Goal: Contribute content: Contribute content

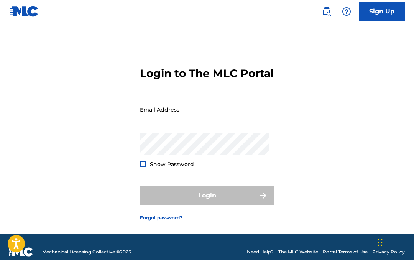
click at [205, 120] on input "Email Address" at bounding box center [204, 109] width 129 height 22
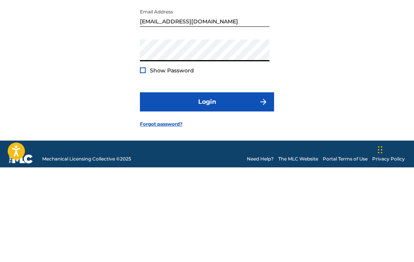
click at [179, 100] on input "[EMAIL_ADDRESS][DOMAIN_NAME]" at bounding box center [204, 111] width 129 height 22
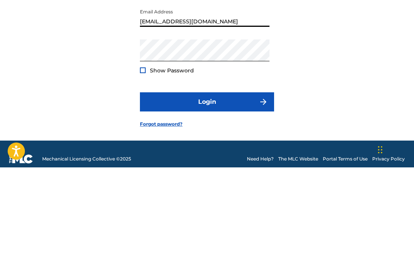
type input "[EMAIL_ADDRESS][DOMAIN_NAME]"
click at [138, 81] on div "Login to The MLC Portal Email Address [EMAIL_ADDRESS][DOMAIN_NAME] Password Sho…" at bounding box center [207, 138] width 414 height 193
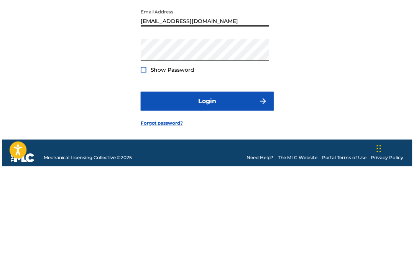
scroll to position [24, 0]
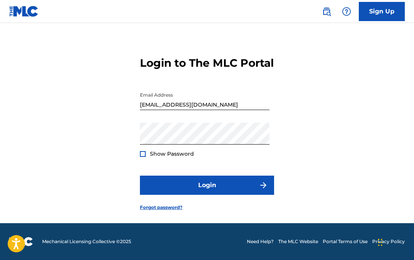
click at [142, 153] on div at bounding box center [143, 154] width 6 height 6
click at [164, 180] on button "Login" at bounding box center [207, 184] width 134 height 19
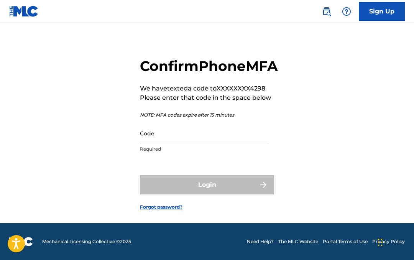
click at [196, 138] on input "Code" at bounding box center [204, 133] width 129 height 22
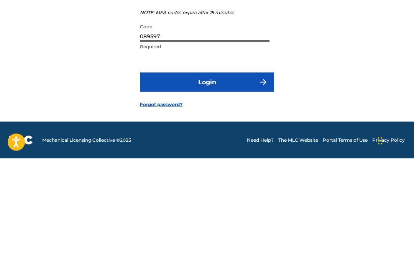
type input "089597"
click at [230, 176] on button "Login" at bounding box center [207, 185] width 134 height 19
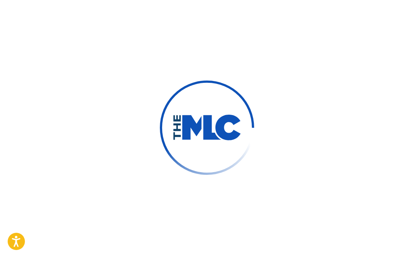
scroll to position [26, 0]
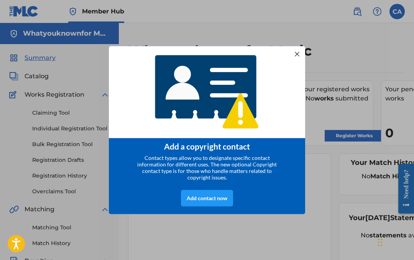
click at [301, 54] on div at bounding box center [297, 54] width 10 height 10
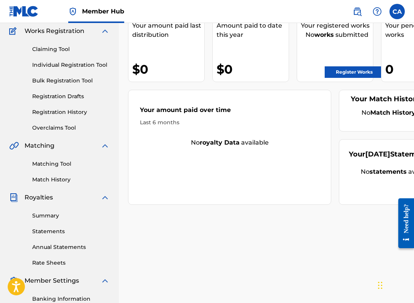
scroll to position [65, 0]
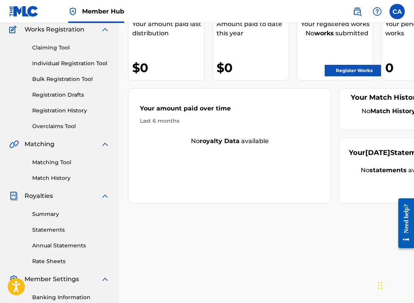
click at [59, 214] on link "Summary" at bounding box center [70, 214] width 77 height 8
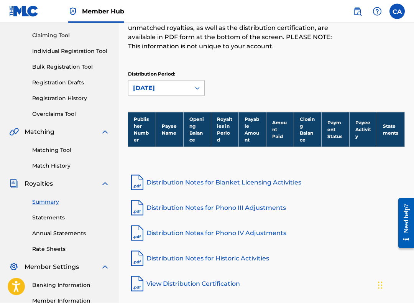
scroll to position [78, 0]
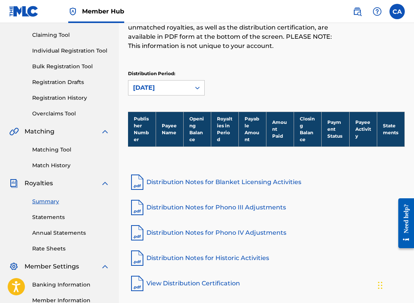
click at [138, 135] on th "Publisher Number" at bounding box center [142, 128] width 28 height 35
click at [141, 130] on th "Publisher Number" at bounding box center [142, 128] width 28 height 35
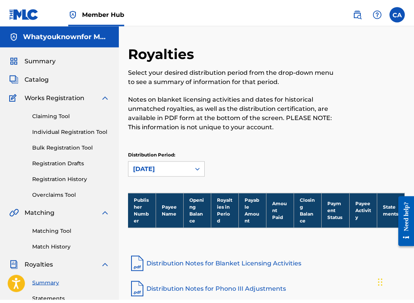
scroll to position [0, 0]
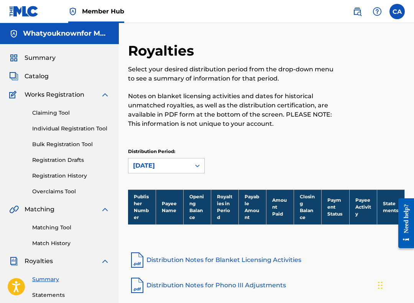
click at [231, 212] on th "Royalties in Period" at bounding box center [225, 206] width 28 height 35
click at [197, 211] on th "Opening Balance" at bounding box center [197, 206] width 28 height 35
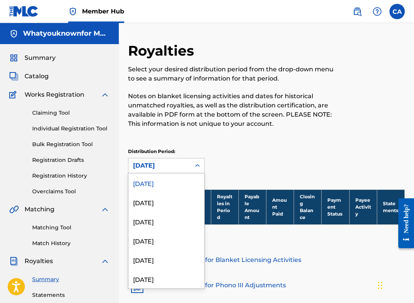
click at [265, 163] on div "Distribution Period: [DATE] selected, 1 of 54. 54 results available. Use Up and…" at bounding box center [266, 160] width 277 height 25
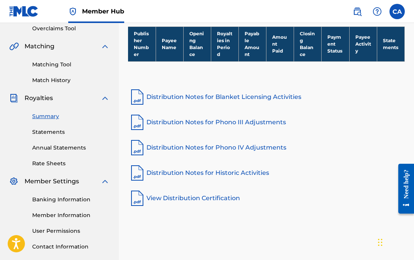
scroll to position [162, 0]
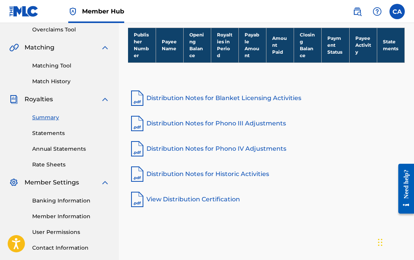
click at [242, 103] on link "Distribution Notes for Blanket Licensing Activities" at bounding box center [266, 98] width 277 height 18
click at [227, 125] on link "Distribution Notes for Phono III Adjustments" at bounding box center [266, 123] width 277 height 18
click at [201, 202] on link "View Distribution Certification" at bounding box center [266, 199] width 277 height 18
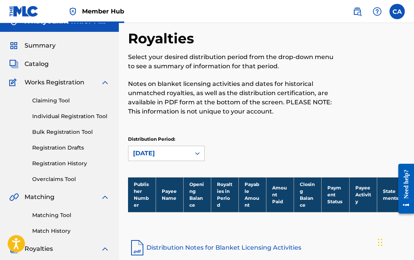
scroll to position [0, 0]
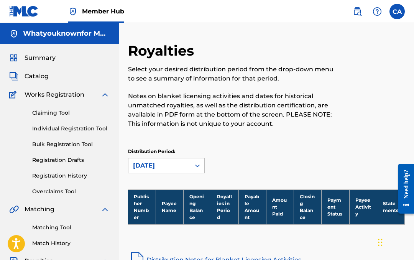
click at [59, 115] on link "Claiming Tool" at bounding box center [70, 113] width 77 height 8
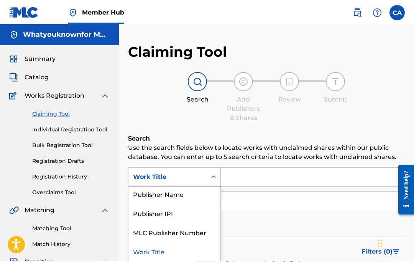
scroll to position [60, 0]
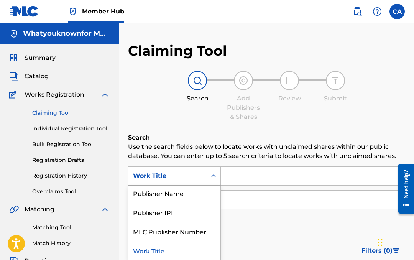
click at [267, 175] on input "Search Form" at bounding box center [312, 176] width 183 height 18
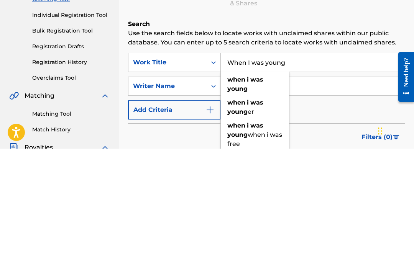
type input "When I was young"
click at [322, 190] on input "Search Form" at bounding box center [312, 199] width 183 height 18
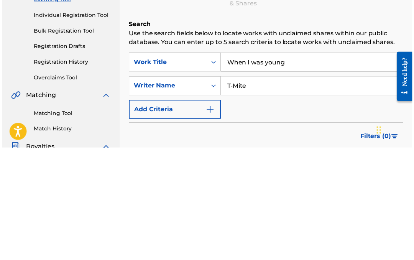
scroll to position [113, 0]
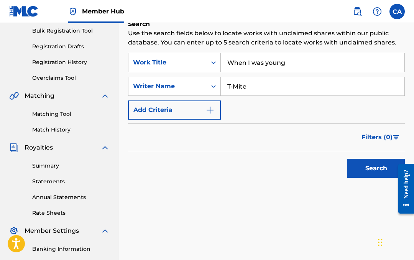
type input "T-Mite"
click at [378, 168] on button "Search" at bounding box center [375, 168] width 57 height 19
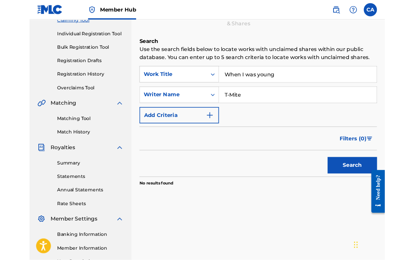
scroll to position [89, 0]
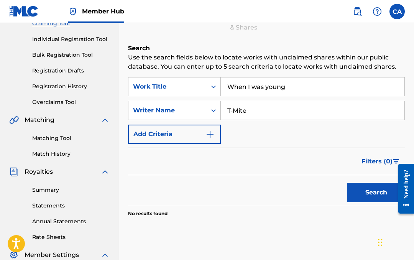
click at [368, 192] on button "Search" at bounding box center [375, 192] width 57 height 19
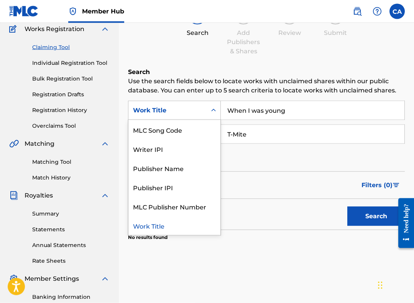
scroll to position [64, 0]
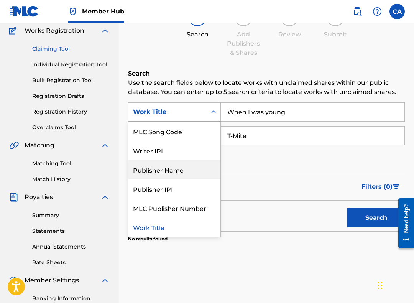
click at [194, 169] on div "Publisher Name" at bounding box center [174, 169] width 92 height 19
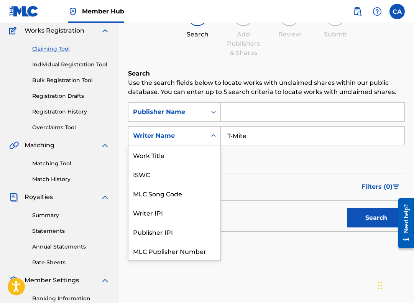
scroll to position [19, 0]
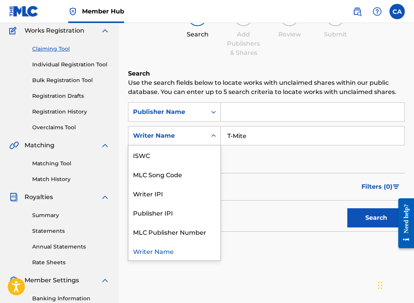
click at [269, 251] on div "Search Use the search fields below to locate works with unclaimed shares within…" at bounding box center [266, 174] width 277 height 211
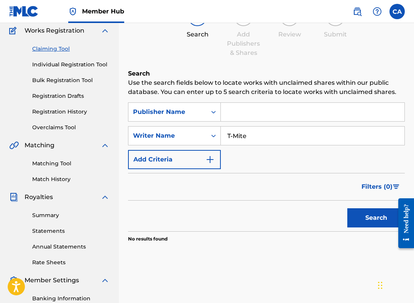
click at [268, 110] on input "Search Form" at bounding box center [312, 112] width 183 height 18
type input "Whatyouknownfor Music"
click at [365, 218] on button "Search" at bounding box center [375, 217] width 57 height 19
click at [73, 162] on link "Matching Tool" at bounding box center [70, 163] width 77 height 8
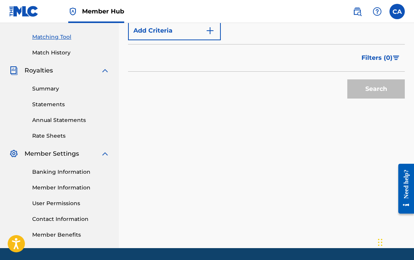
scroll to position [189, 0]
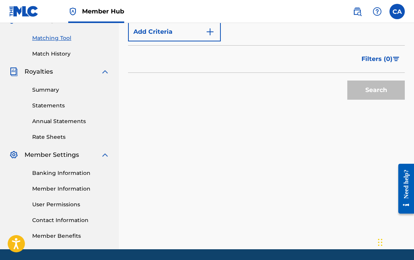
click at [90, 177] on link "Banking Information" at bounding box center [70, 173] width 77 height 8
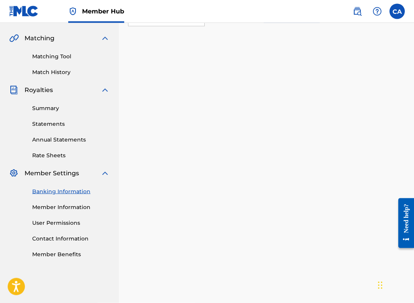
scroll to position [172, 0]
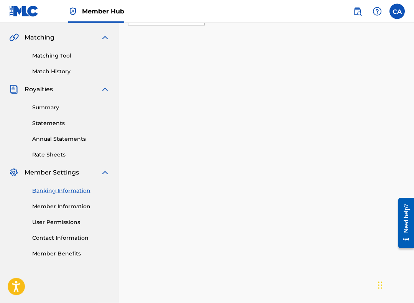
click at [86, 209] on link "Member Information" at bounding box center [70, 206] width 77 height 8
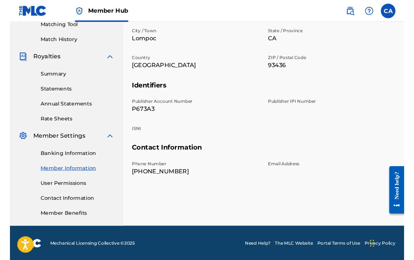
scroll to position [208, 0]
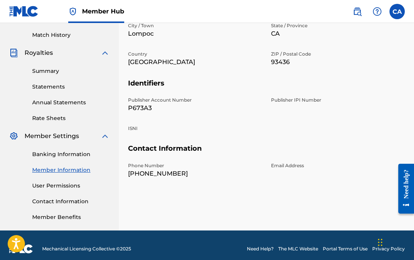
click at [50, 188] on link "User Permissions" at bounding box center [70, 186] width 77 height 8
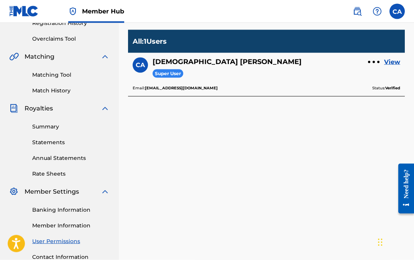
scroll to position [215, 0]
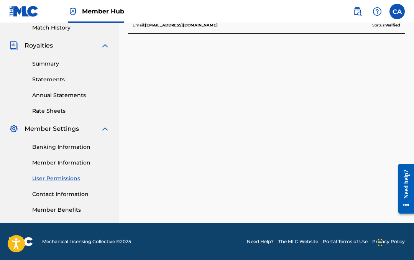
click at [46, 191] on link "Contact Information" at bounding box center [70, 194] width 77 height 8
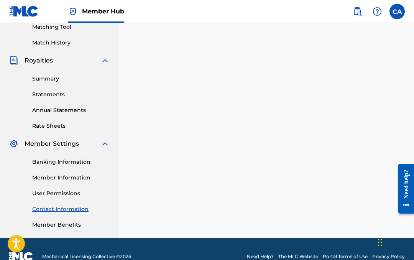
scroll to position [215, 0]
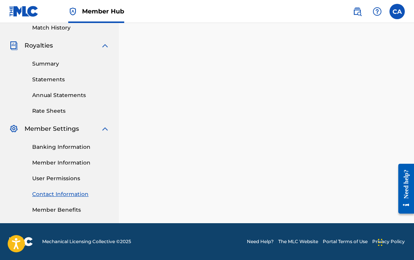
click at [48, 210] on link "Member Benefits" at bounding box center [70, 210] width 77 height 8
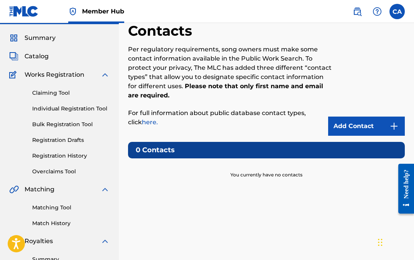
scroll to position [0, 0]
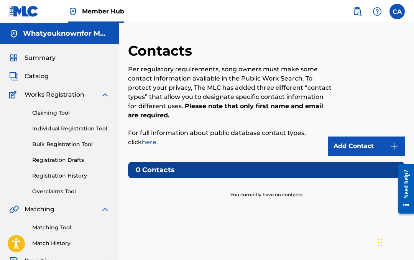
click at [31, 75] on span "Catalog" at bounding box center [37, 76] width 24 height 9
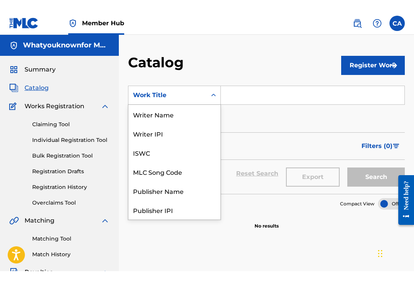
scroll to position [115, 0]
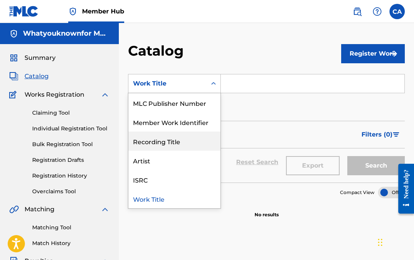
click at [182, 143] on div "Recording Title" at bounding box center [174, 140] width 92 height 19
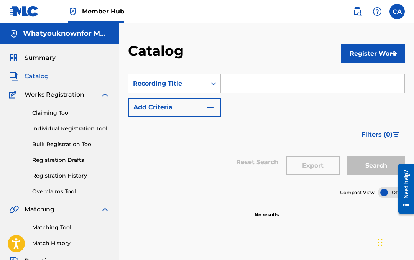
click at [246, 87] on input "Search Form" at bounding box center [312, 83] width 183 height 18
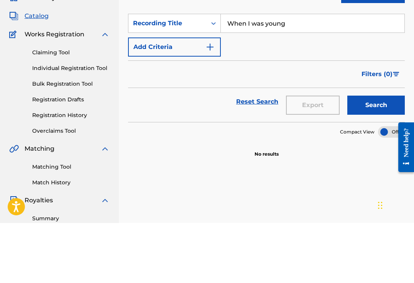
type input "When I was young"
click at [373, 156] on button "Search" at bounding box center [375, 165] width 57 height 19
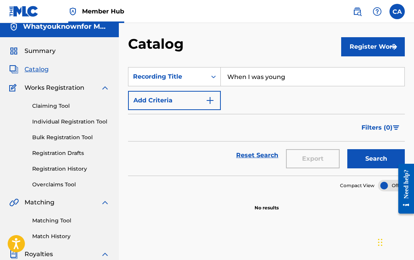
scroll to position [0, 0]
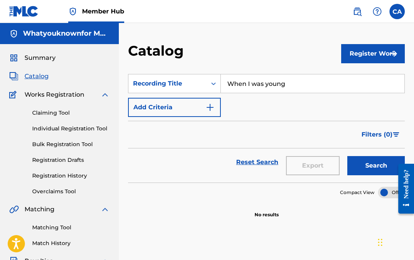
click at [210, 108] on img "Search Form" at bounding box center [209, 107] width 9 height 9
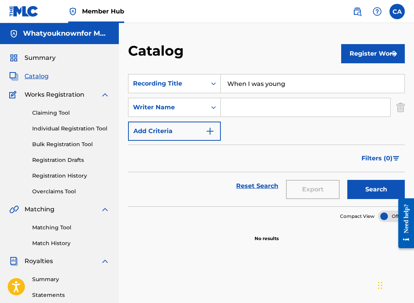
click at [180, 236] on section "No results" at bounding box center [266, 232] width 277 height 20
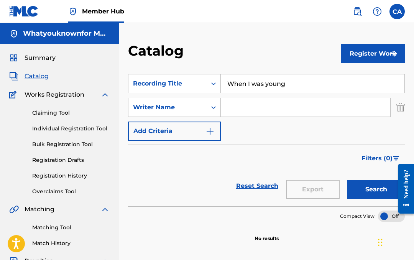
click at [47, 61] on span "Summary" at bounding box center [40, 57] width 31 height 9
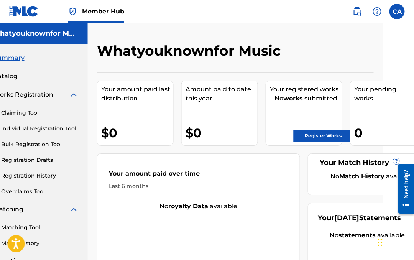
scroll to position [0, 44]
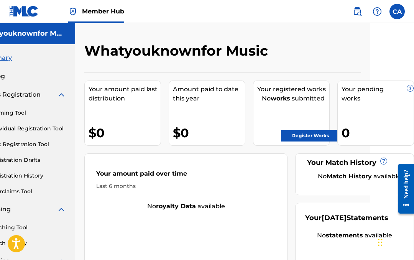
click at [303, 136] on link "Register Works" at bounding box center [310, 135] width 59 height 11
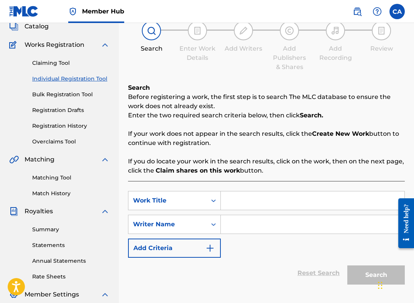
scroll to position [49, 0]
click at [266, 205] on input "Search Form" at bounding box center [312, 200] width 183 height 18
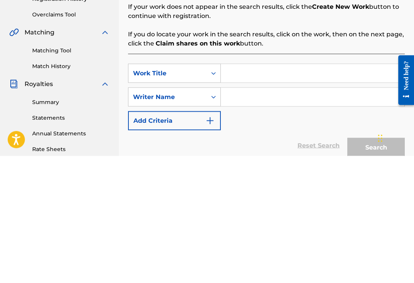
click at [201, 196] on div "Work Title" at bounding box center [167, 200] width 69 height 9
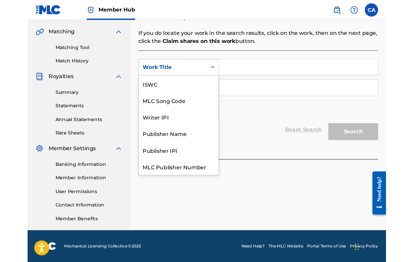
scroll to position [19, 0]
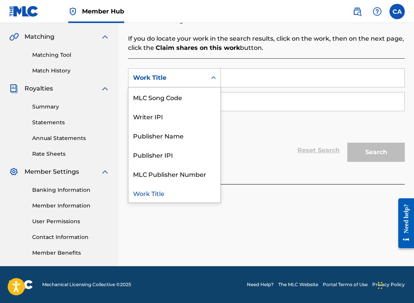
click at [281, 77] on input "Search Form" at bounding box center [312, 78] width 183 height 18
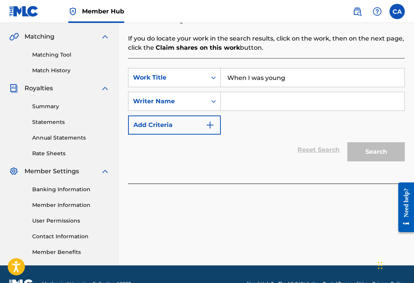
type input "When I was young"
click at [268, 100] on input "Search Form" at bounding box center [312, 101] width 183 height 18
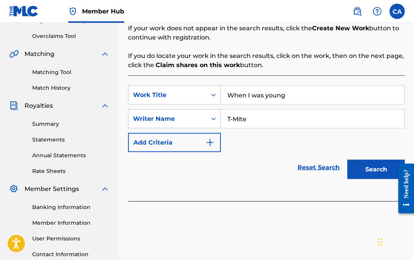
scroll to position [145, 0]
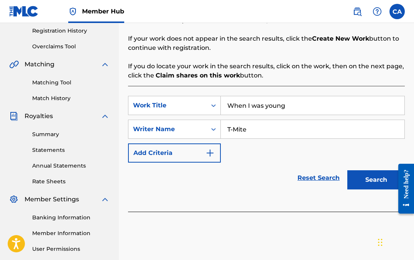
type input "T-Mite"
click at [378, 183] on button "Search" at bounding box center [375, 179] width 57 height 19
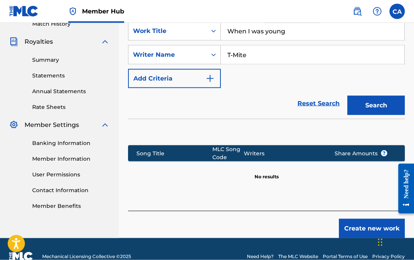
scroll to position [219, 0]
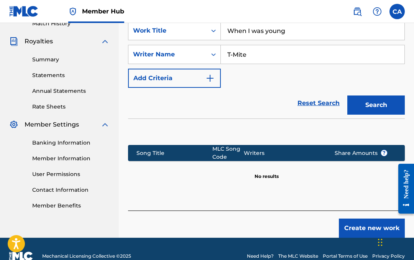
click at [359, 229] on button "Create new work" at bounding box center [372, 227] width 66 height 19
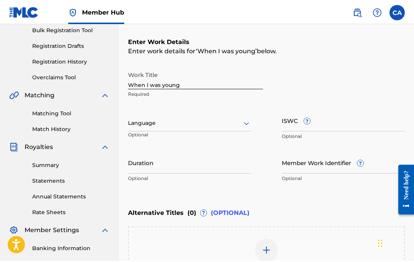
scroll to position [113, 0]
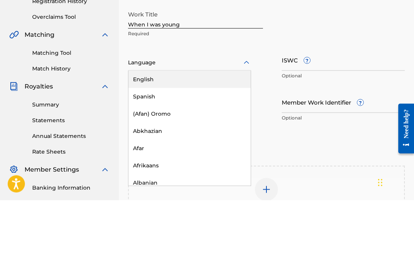
click at [209, 133] on div "English" at bounding box center [189, 141] width 122 height 17
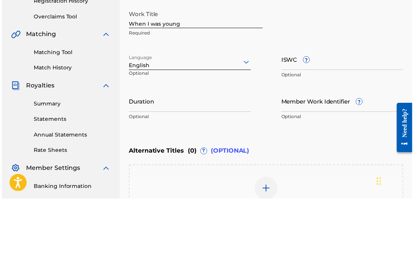
scroll to position [175, 0]
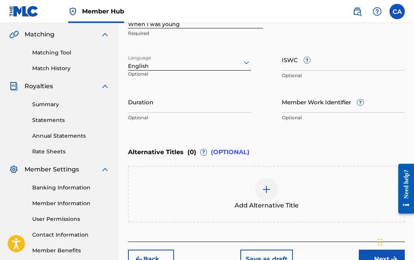
click at [181, 108] on input "Duration" at bounding box center [189, 102] width 123 height 22
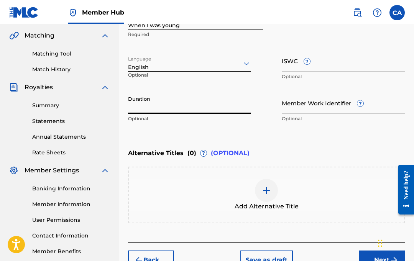
scroll to position [174, 0]
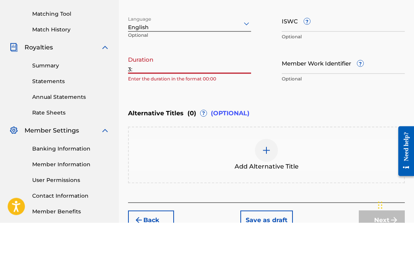
type input "3"
type input "03:13"
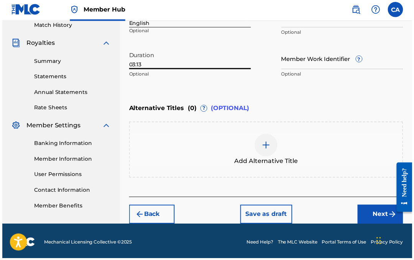
scroll to position [220, 0]
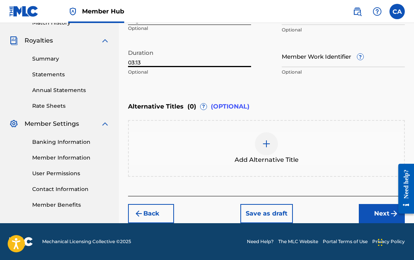
click at [376, 214] on button "Next" at bounding box center [381, 213] width 46 height 19
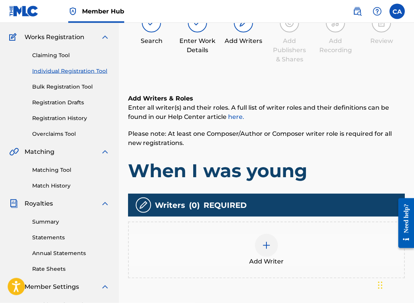
scroll to position [58, 0]
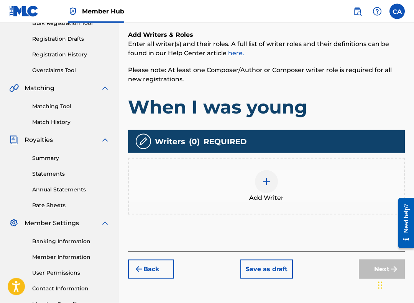
click at [267, 178] on img at bounding box center [266, 181] width 9 height 9
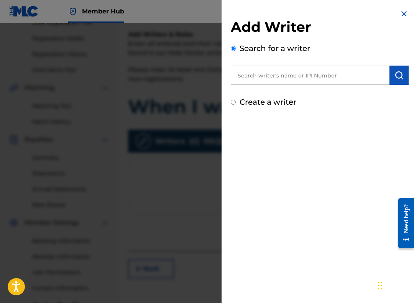
click at [236, 102] on input "Create a writer" at bounding box center [233, 102] width 5 height 5
radio input "false"
radio input "true"
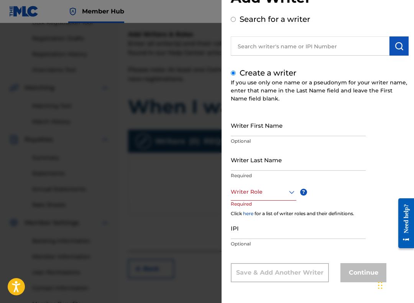
scroll to position [29, 0]
click at [304, 125] on input "Writer First Name" at bounding box center [298, 125] width 135 height 22
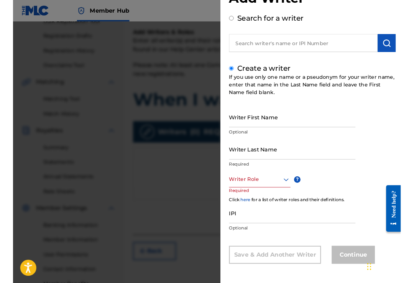
scroll to position [121, 0]
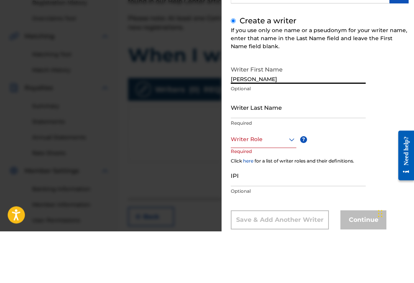
type input "[PERSON_NAME]"
click at [296, 149] on input "Writer Last Name" at bounding box center [298, 160] width 135 height 22
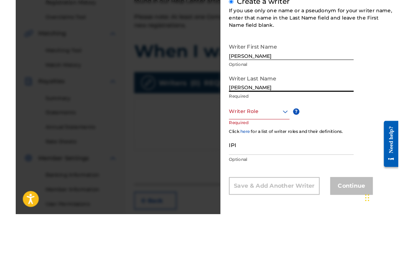
scroll to position [48, 0]
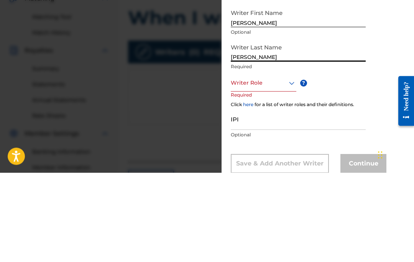
type input "[PERSON_NAME]"
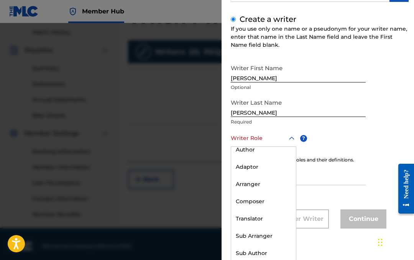
scroll to position [23, 0]
click at [272, 183] on div "Arranger" at bounding box center [263, 183] width 65 height 17
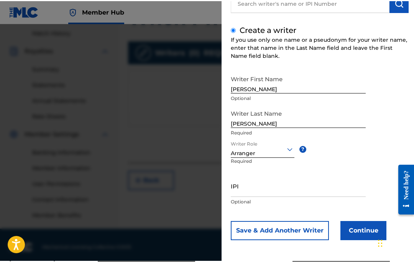
scroll to position [215, 0]
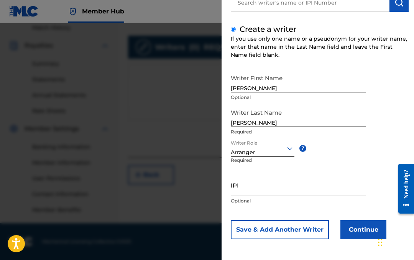
click at [361, 228] on button "Continue" at bounding box center [363, 229] width 46 height 19
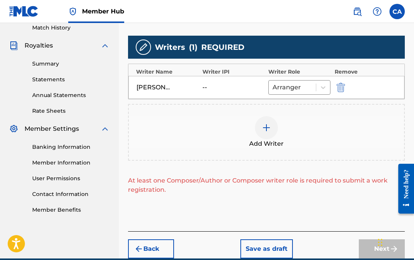
click at [265, 128] on img at bounding box center [266, 127] width 9 height 9
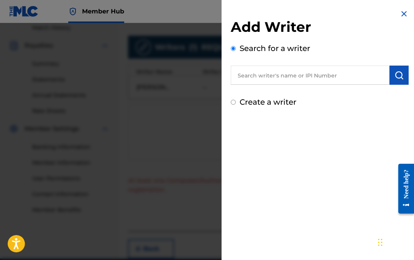
click at [235, 103] on input "Create a writer" at bounding box center [233, 102] width 5 height 5
radio input "false"
radio input "true"
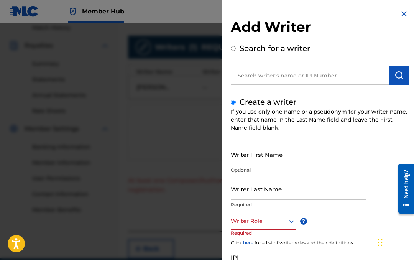
click at [295, 157] on input "Writer First Name" at bounding box center [298, 154] width 135 height 22
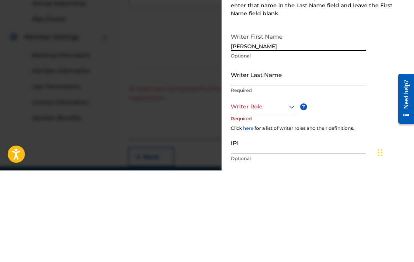
scroll to position [25, 0]
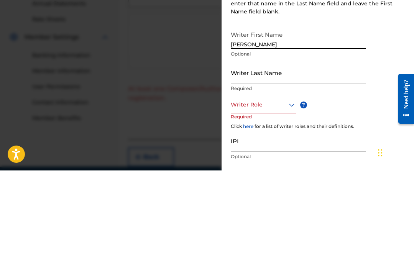
click at [299, 153] on input "Writer Last Name" at bounding box center [298, 164] width 135 height 22
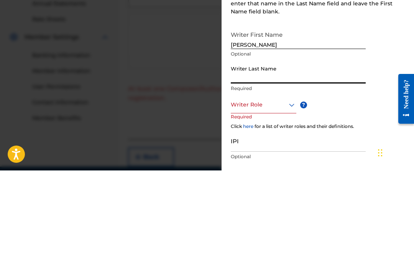
click at [309, 119] on input "[PERSON_NAME]" at bounding box center [298, 130] width 135 height 22
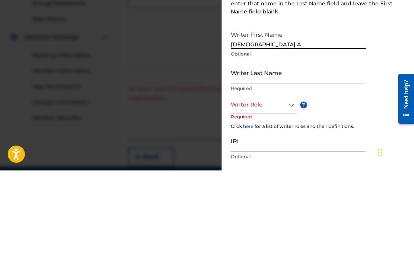
type input "[DEMOGRAPHIC_DATA]"
click at [292, 153] on input "Writer Last Name" at bounding box center [298, 164] width 135 height 22
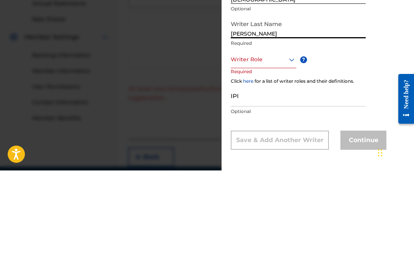
scroll to position [70, 0]
type input "[PERSON_NAME]"
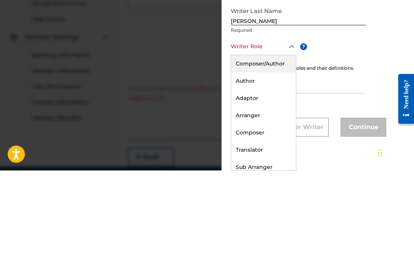
click at [273, 147] on div "Composer/Author" at bounding box center [263, 155] width 65 height 17
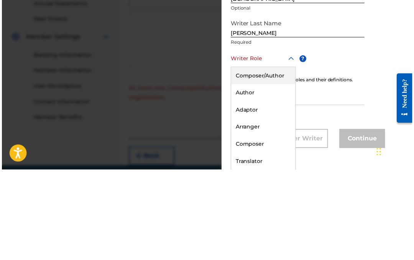
scroll to position [250, 0]
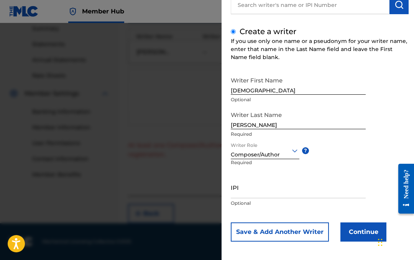
click at [367, 233] on button "Continue" at bounding box center [363, 231] width 46 height 19
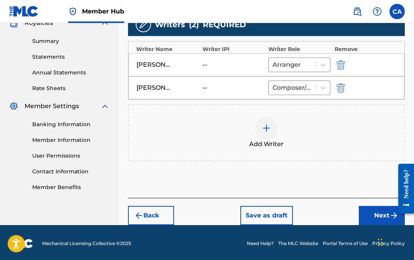
scroll to position [240, 0]
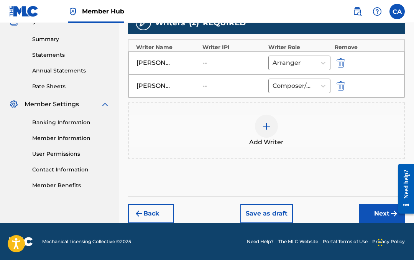
click at [375, 216] on button "Next" at bounding box center [381, 213] width 46 height 19
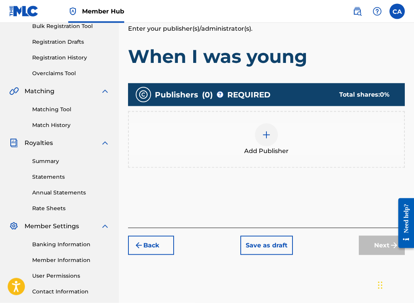
scroll to position [119, 0]
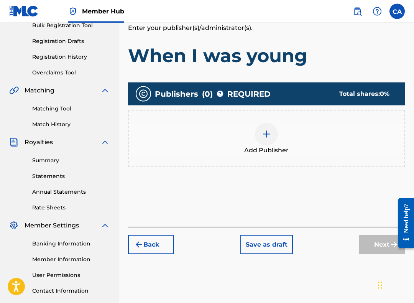
click at [268, 135] on img at bounding box center [266, 133] width 9 height 9
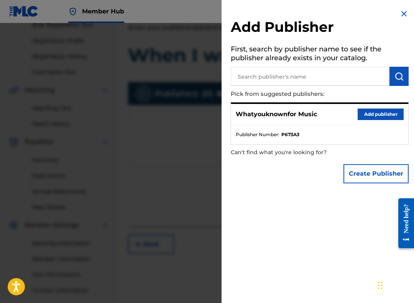
click at [312, 112] on p "Whatyouknownfor Music" at bounding box center [276, 114] width 81 height 9
click at [379, 116] on button "Add publisher" at bounding box center [380, 113] width 46 height 11
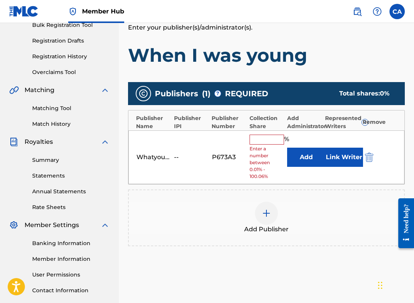
click at [266, 140] on input "text" at bounding box center [266, 139] width 34 height 10
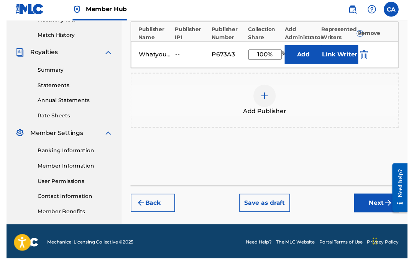
scroll to position [215, 0]
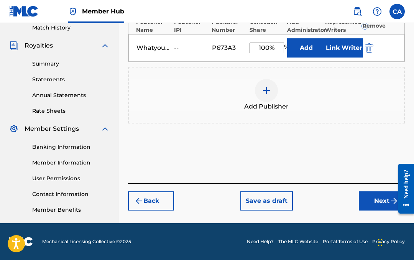
type input "100%"
click at [335, 157] on div "Add Publishers & Shares Enter your publisher(s)/administrator(s). When I was yo…" at bounding box center [266, 50] width 277 height 265
click at [375, 204] on button "Next" at bounding box center [381, 200] width 46 height 19
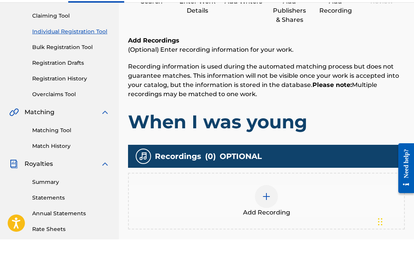
scroll to position [98, 0]
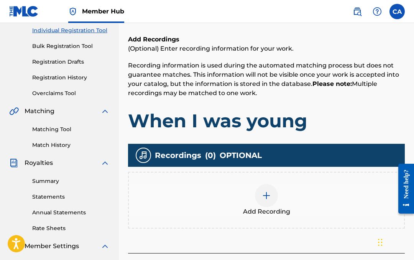
click at [268, 191] on img at bounding box center [266, 195] width 9 height 9
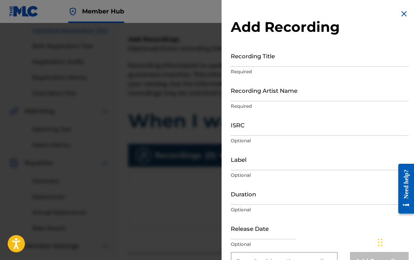
click at [292, 57] on input "Recording Title" at bounding box center [320, 56] width 178 height 22
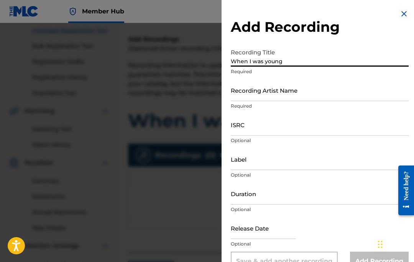
type input "When I was young"
click at [295, 87] on input "Recording Artist Name" at bounding box center [320, 90] width 178 height 22
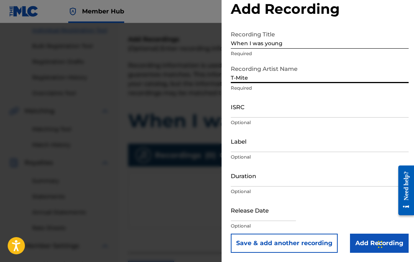
scroll to position [18, 0]
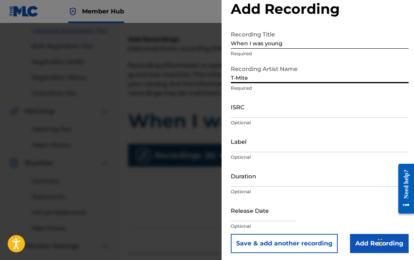
type input "T-Mite"
click at [286, 142] on input "Label" at bounding box center [320, 141] width 178 height 22
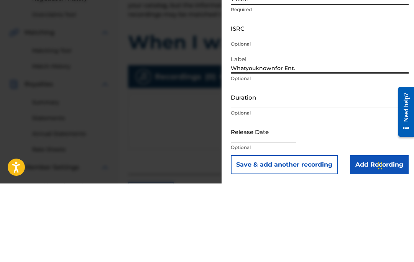
scroll to position [177, 0]
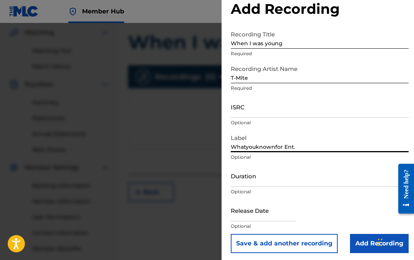
type input "Whatyouknownfor Ent."
click at [285, 180] on input "Duration" at bounding box center [320, 176] width 178 height 22
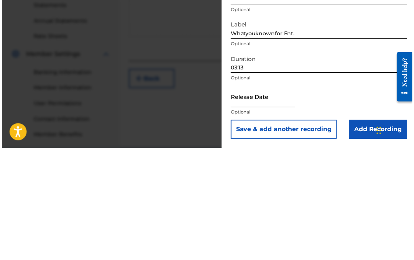
scroll to position [215, 0]
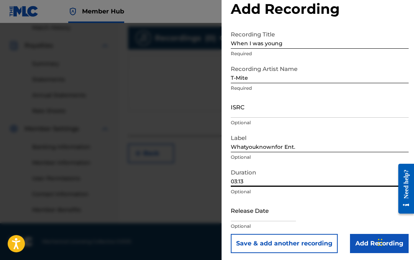
type input "03:13"
click at [277, 211] on input "text" at bounding box center [263, 210] width 65 height 22
select select "8"
select select "2025"
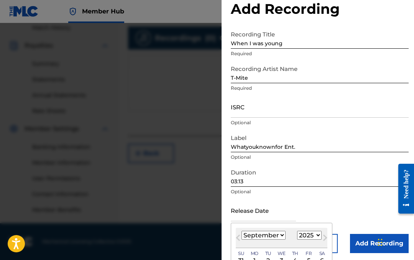
scroll to position [213, 0]
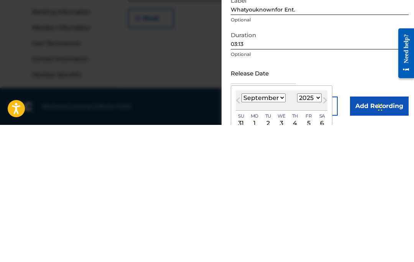
type input "9"
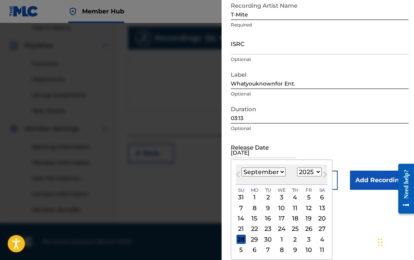
scroll to position [83, 0]
click at [313, 230] on div "26" at bounding box center [308, 228] width 9 height 9
type input "[DATE]"
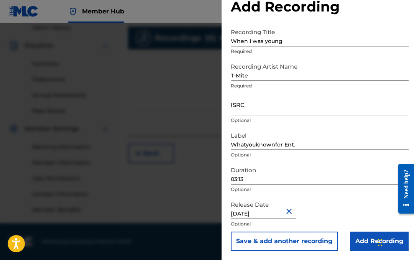
scroll to position [20, 0]
click at [366, 240] on input "Add Recording" at bounding box center [379, 240] width 59 height 19
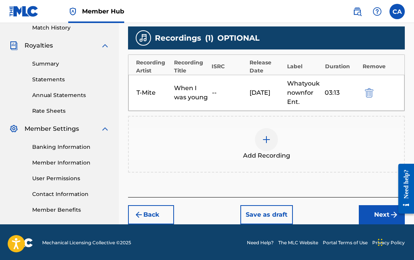
click at [373, 216] on button "Next" at bounding box center [381, 214] width 46 height 19
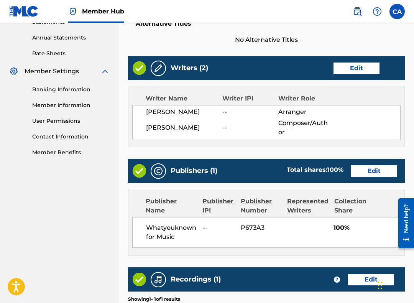
scroll to position [281, 0]
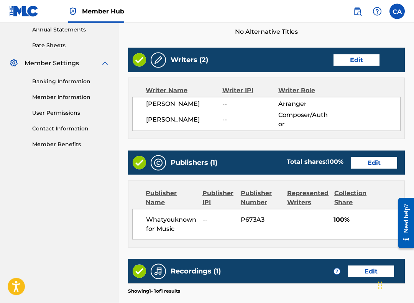
click at [130, 35] on div "Alternative Titles No Alternative Titles" at bounding box center [266, 20] width 277 height 33
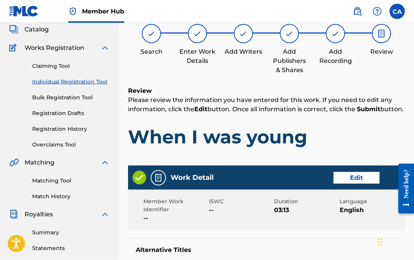
scroll to position [0, 0]
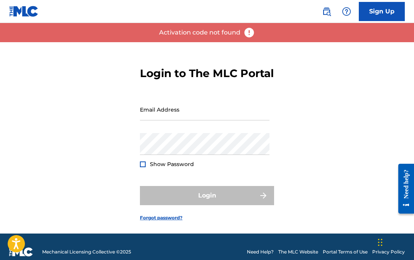
click at [201, 120] on input "Email Address" at bounding box center [204, 109] width 129 height 22
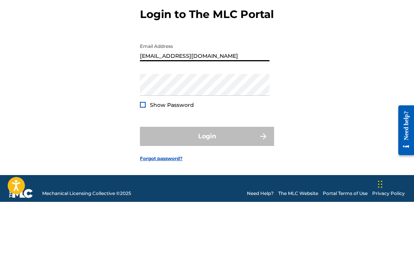
type input "[EMAIL_ADDRESS][DOMAIN_NAME]"
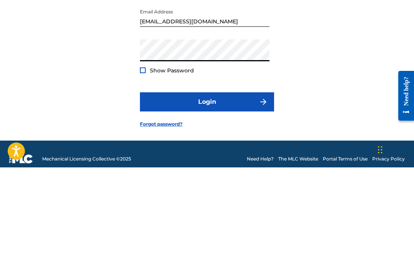
scroll to position [24, 0]
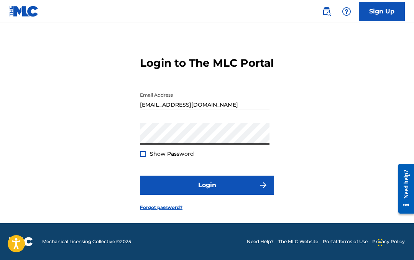
click at [140, 158] on form "Login to The MLC Portal Email Address [EMAIL_ADDRESS][DOMAIN_NAME] Password Sho…" at bounding box center [207, 127] width 134 height 191
click at [142, 155] on div at bounding box center [143, 154] width 6 height 6
click at [225, 184] on button "Login" at bounding box center [207, 184] width 134 height 19
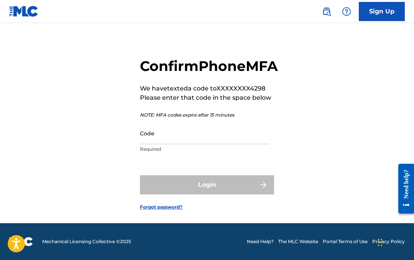
click at [177, 136] on input "Code" at bounding box center [204, 133] width 129 height 22
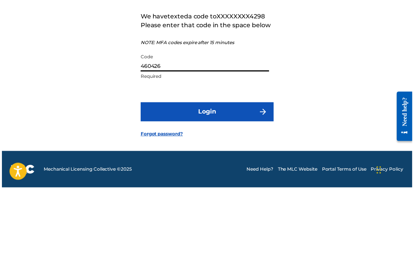
scroll to position [26, 0]
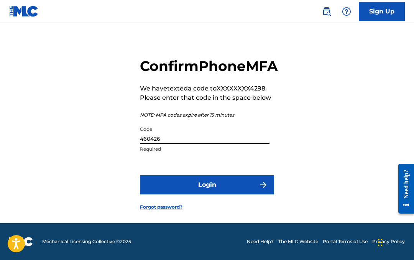
type input "460426"
click at [229, 182] on button "Login" at bounding box center [207, 184] width 134 height 19
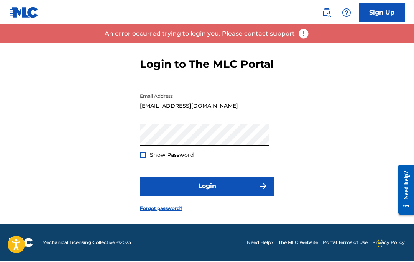
scroll to position [24, 0]
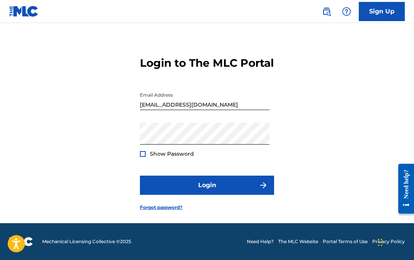
click at [147, 152] on div "Show Password" at bounding box center [167, 154] width 54 height 8
click at [144, 156] on div at bounding box center [143, 154] width 6 height 6
click at [215, 187] on button "Login" at bounding box center [207, 184] width 134 height 19
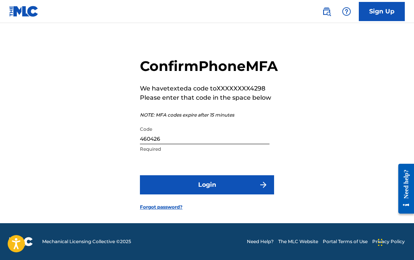
click at [200, 135] on input "460426" at bounding box center [204, 133] width 129 height 22
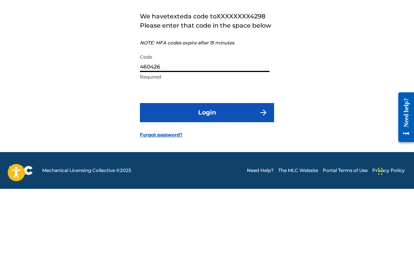
click at [214, 123] on input "460426" at bounding box center [204, 134] width 129 height 22
click at [250, 123] on div "Code 460426 Required" at bounding box center [204, 140] width 129 height 34
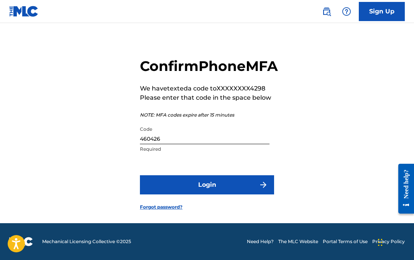
click at [219, 125] on input "460426" at bounding box center [204, 133] width 129 height 22
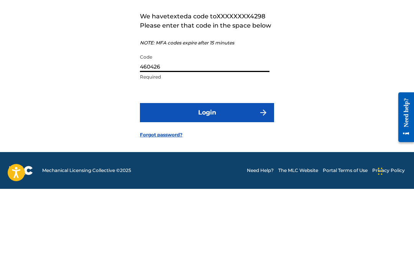
click at [211, 123] on input "460426" at bounding box center [204, 134] width 129 height 22
click at [326, 58] on div "Confirm Phone MFA We have texted a code to XXXXXXXX4298 Please enter that code …" at bounding box center [207, 128] width 414 height 193
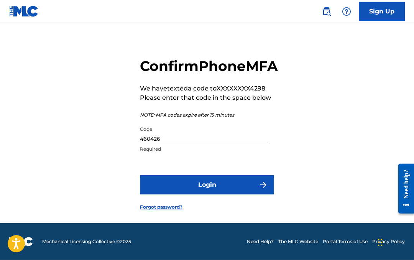
scroll to position [26, 0]
click at [233, 131] on input "460426" at bounding box center [204, 133] width 129 height 22
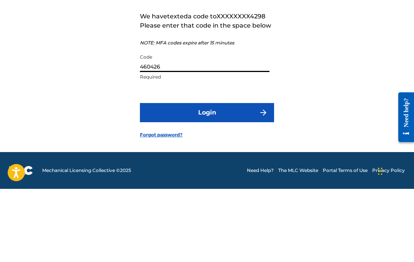
click at [207, 123] on input "460426" at bounding box center [204, 134] width 129 height 22
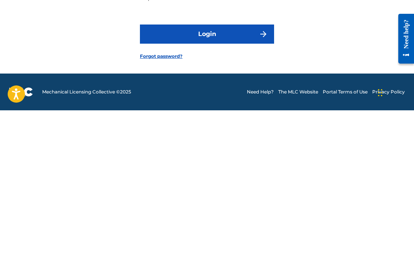
type input "987202"
click at [224, 176] on button "Login" at bounding box center [207, 185] width 134 height 19
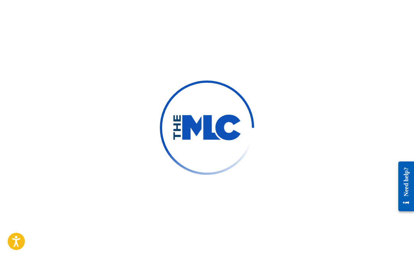
scroll to position [26, 0]
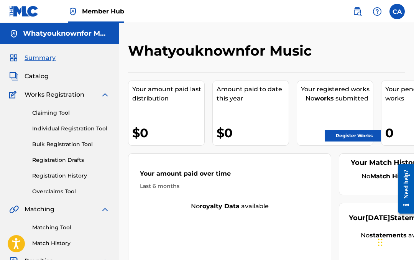
click at [357, 134] on link "Register Works" at bounding box center [353, 135] width 59 height 11
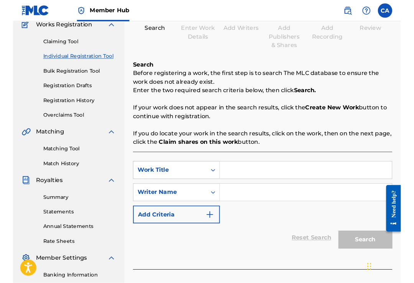
scroll to position [72, 0]
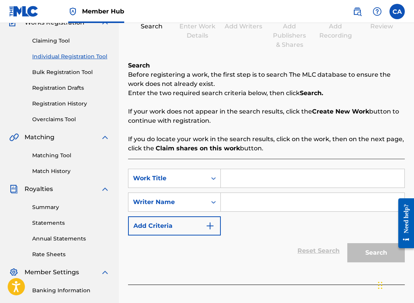
click at [263, 174] on input "Search Form" at bounding box center [312, 178] width 183 height 18
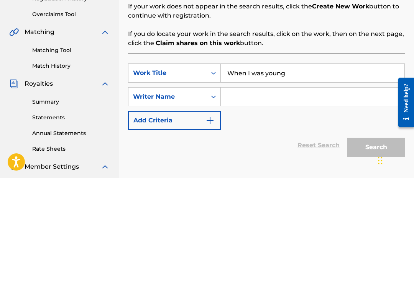
type input "When I was young"
click at [277, 193] on input "Search Form" at bounding box center [312, 202] width 183 height 18
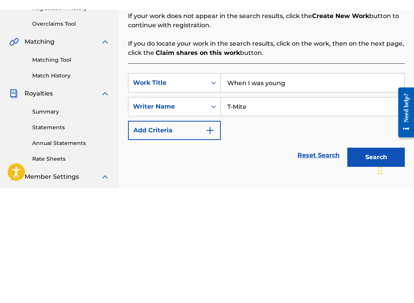
scroll to position [172, 0]
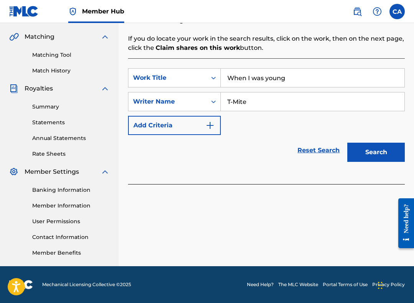
type input "T-Mite"
click at [372, 151] on button "Search" at bounding box center [375, 151] width 57 height 19
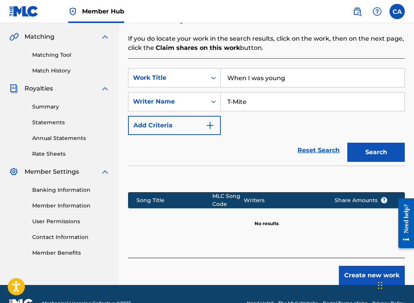
click at [356, 259] on button "Create new work" at bounding box center [372, 274] width 66 height 19
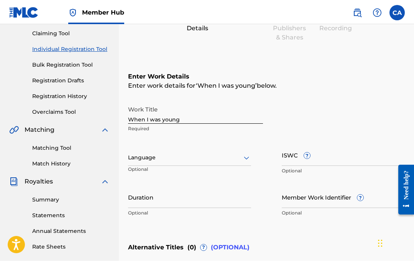
scroll to position [80, 0]
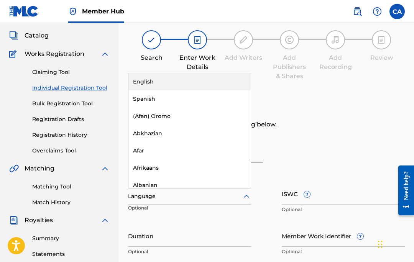
click at [176, 81] on div "English" at bounding box center [189, 81] width 122 height 17
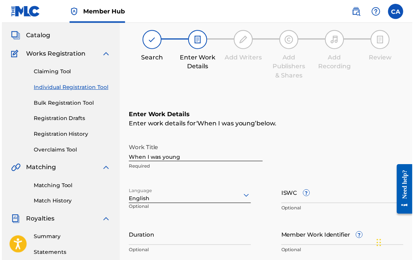
scroll to position [41, 0]
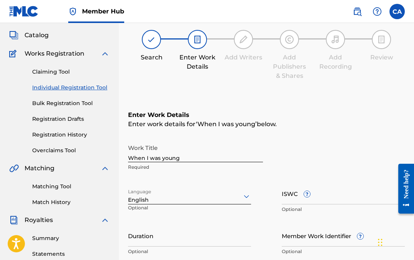
click at [187, 234] on input "Duration" at bounding box center [189, 235] width 123 height 22
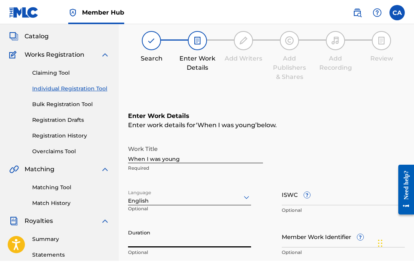
scroll to position [77, 0]
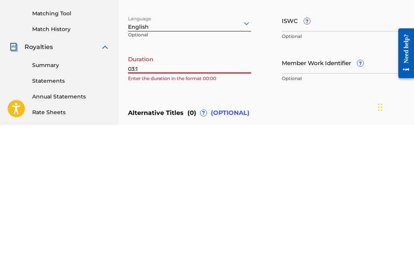
type input "03:12"
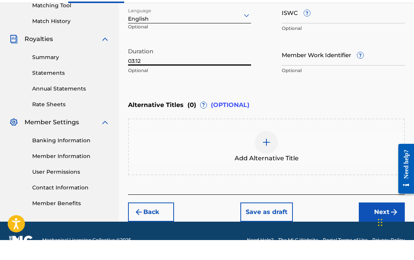
scroll to position [220, 0]
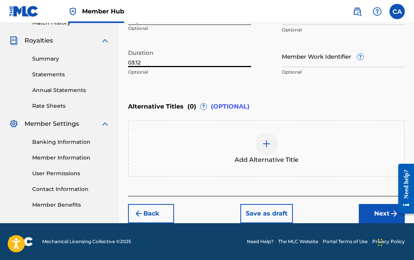
click at [381, 211] on button "Next" at bounding box center [381, 213] width 46 height 19
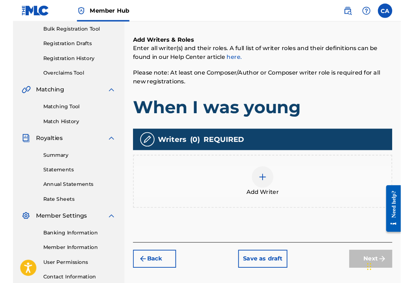
scroll to position [114, 0]
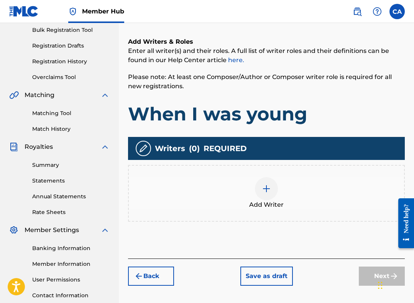
click at [269, 187] on img at bounding box center [266, 188] width 9 height 9
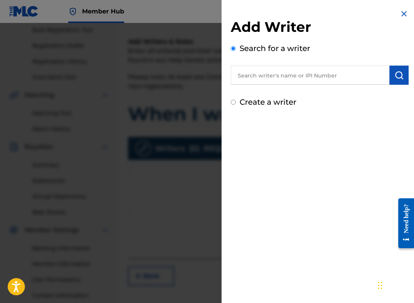
click at [237, 99] on div "Create a writer" at bounding box center [320, 101] width 178 height 11
click at [236, 101] on input "Create a writer" at bounding box center [233, 102] width 5 height 5
radio input "false"
radio input "true"
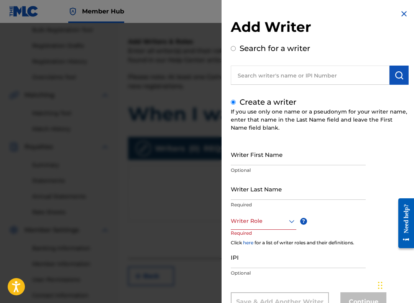
click at [277, 154] on input "Writer First Name" at bounding box center [298, 154] width 135 height 22
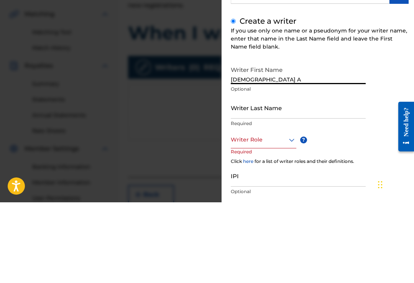
type input "[DEMOGRAPHIC_DATA]"
click at [295, 178] on input "Writer Last Name" at bounding box center [298, 189] width 135 height 22
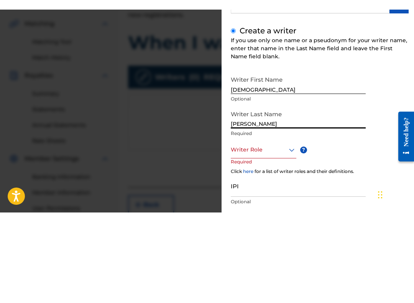
scroll to position [172, 0]
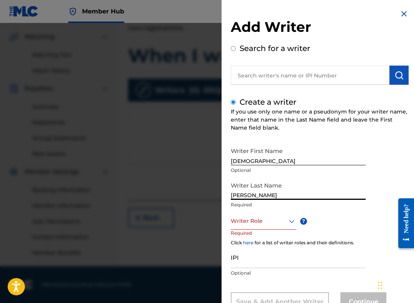
type input "[PERSON_NAME]"
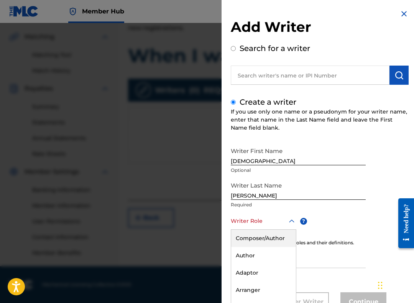
click at [275, 234] on div "Composer/Author" at bounding box center [263, 237] width 65 height 17
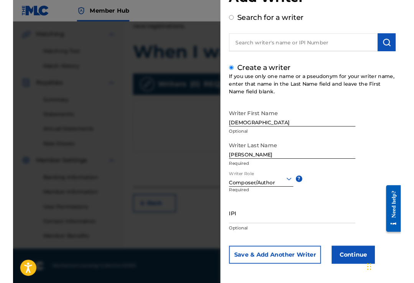
scroll to position [30, 0]
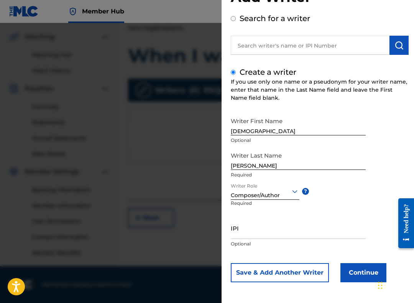
click at [359, 259] on button "Continue" at bounding box center [363, 272] width 46 height 19
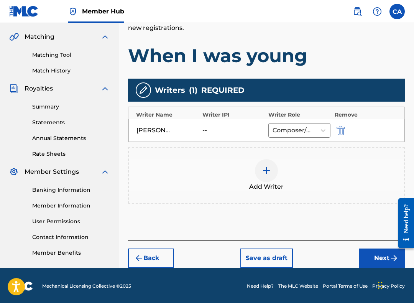
click at [262, 170] on img at bounding box center [266, 170] width 9 height 9
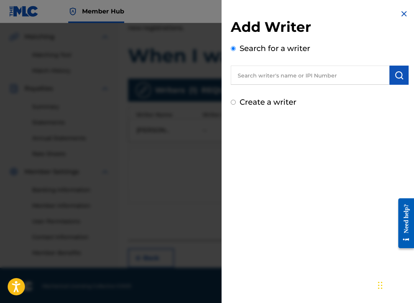
click at [234, 100] on input "Create a writer" at bounding box center [233, 102] width 5 height 5
radio input "false"
radio input "true"
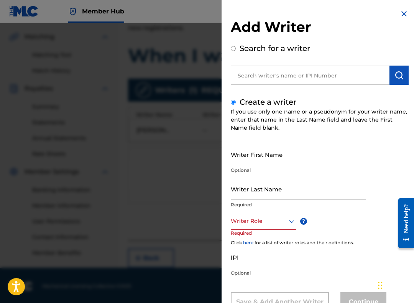
click at [271, 152] on input "Writer First Name" at bounding box center [298, 154] width 135 height 22
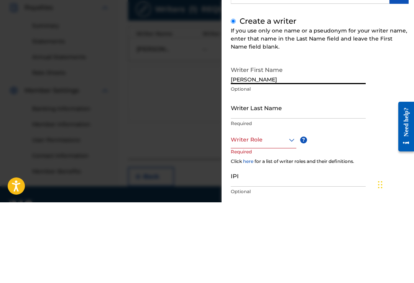
type input "[PERSON_NAME]"
click at [261, 178] on input "Writer Last Name" at bounding box center [298, 189] width 135 height 22
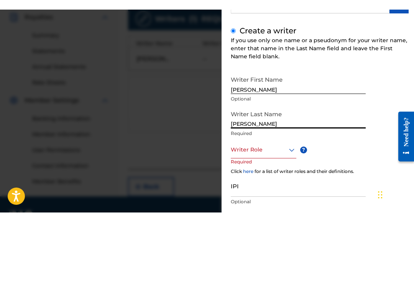
scroll to position [174, 0]
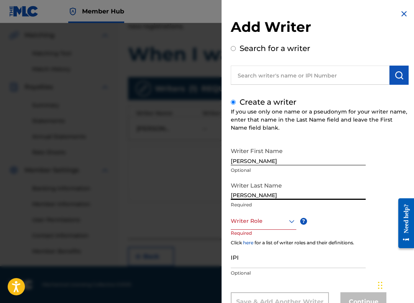
type input "[PERSON_NAME]"
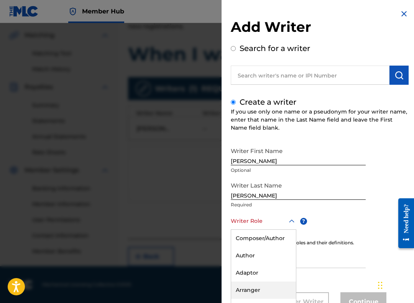
click at [255, 259] on div "Arranger" at bounding box center [263, 289] width 65 height 17
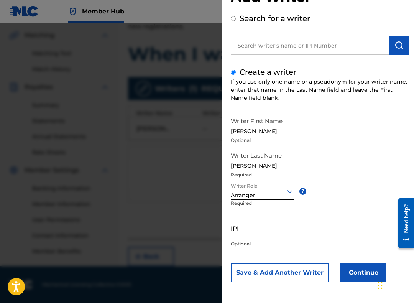
scroll to position [30, 0]
click at [362, 259] on button "Continue" at bounding box center [363, 272] width 46 height 19
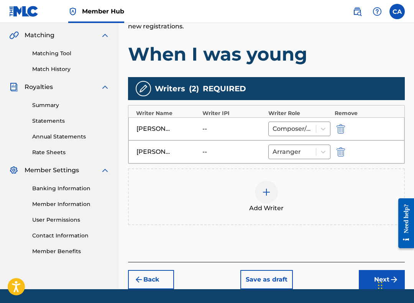
click at [367, 259] on button "Next" at bounding box center [381, 279] width 46 height 19
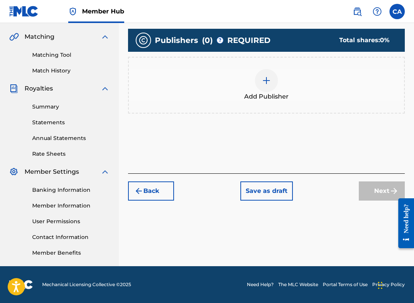
click at [265, 79] on img at bounding box center [266, 80] width 9 height 9
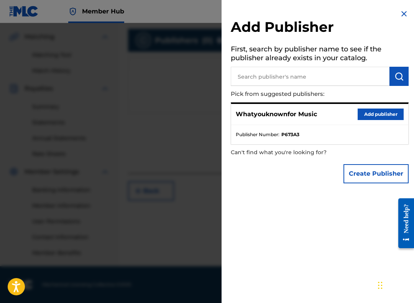
click at [311, 113] on p "Whatyouknownfor Music" at bounding box center [276, 114] width 81 height 9
click at [379, 109] on button "Add publisher" at bounding box center [380, 113] width 46 height 11
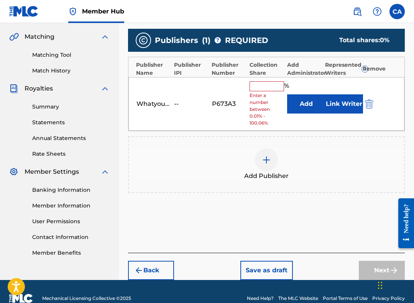
click at [265, 83] on input "text" at bounding box center [266, 86] width 34 height 10
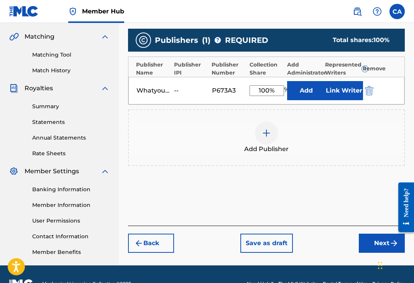
type input "100"
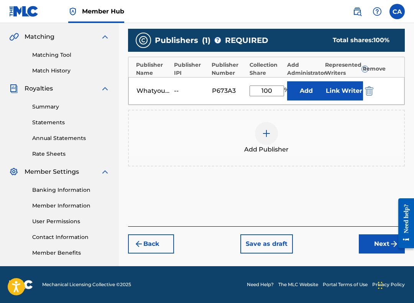
click at [374, 245] on button "Next" at bounding box center [381, 243] width 46 height 19
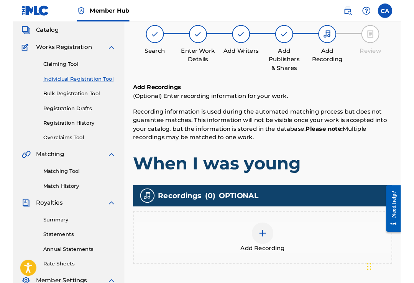
scroll to position [34, 0]
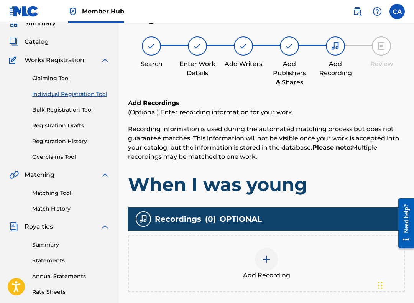
click at [267, 257] on img at bounding box center [266, 258] width 9 height 9
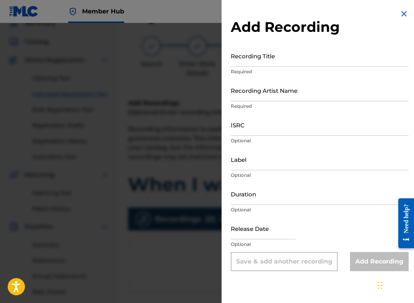
click at [291, 55] on input "Recording Title" at bounding box center [320, 56] width 178 height 22
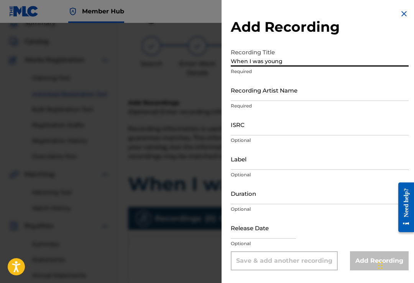
type input "When I was young"
click at [280, 93] on input "Recording Artist Name" at bounding box center [320, 90] width 178 height 22
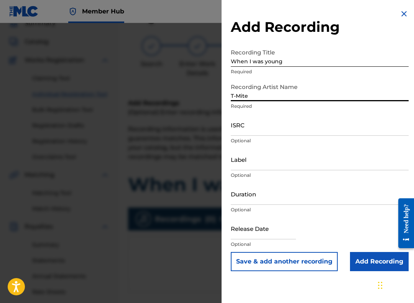
type input "T-Mite"
click at [278, 163] on input "Label" at bounding box center [320, 159] width 178 height 22
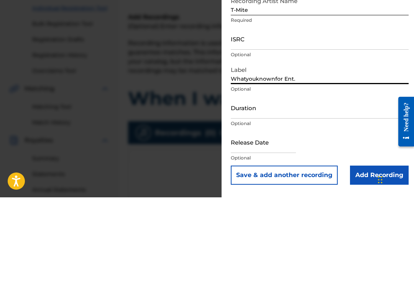
type input "Whatyouknownfor Ent."
click at [269, 183] on input "Duration" at bounding box center [320, 194] width 178 height 22
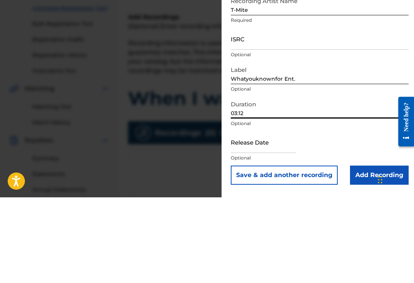
scroll to position [120, 0]
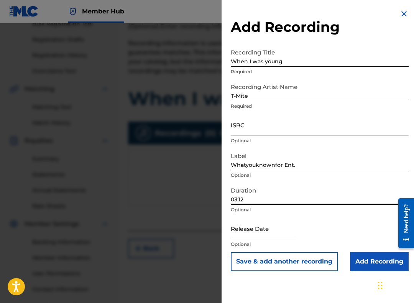
type input "03:12"
click at [273, 229] on input "text" at bounding box center [263, 228] width 65 height 22
select select "8"
select select "2025"
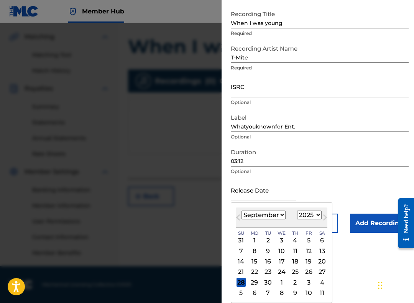
scroll to position [40, 0]
click at [313, 259] on div "26" at bounding box center [308, 271] width 9 height 9
type input "[DATE]"
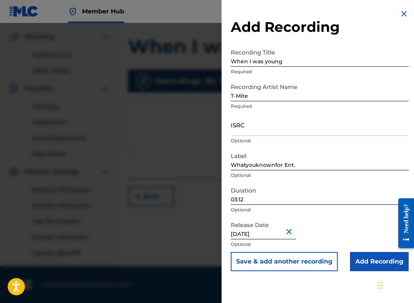
click at [370, 259] on input "Add Recording" at bounding box center [379, 261] width 59 height 19
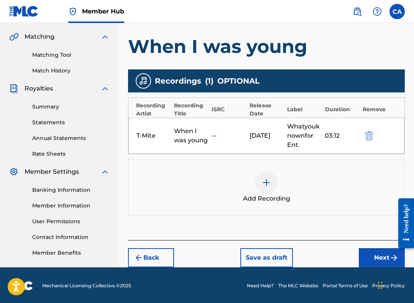
click at [374, 258] on button "Next" at bounding box center [381, 257] width 46 height 19
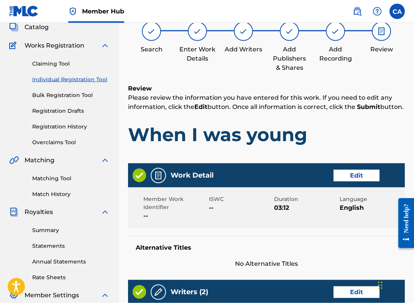
scroll to position [34, 0]
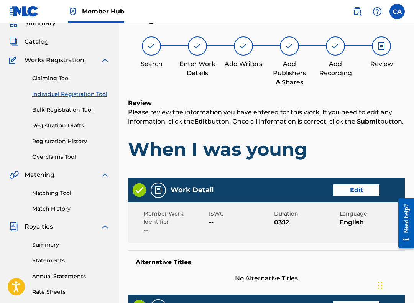
click at [161, 224] on span "Member Work Identifier" at bounding box center [175, 217] width 64 height 16
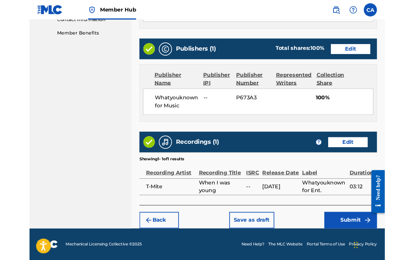
scroll to position [438, 0]
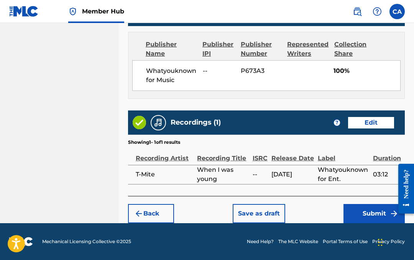
click at [369, 208] on button "Submit" at bounding box center [373, 213] width 61 height 19
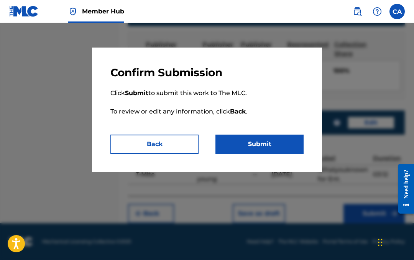
click at [273, 141] on button "Submit" at bounding box center [259, 143] width 88 height 19
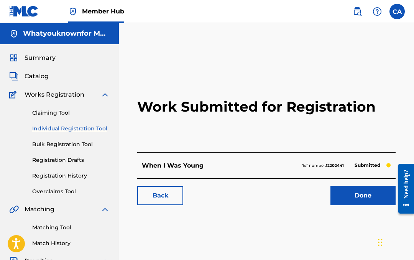
click at [355, 193] on link "Done" at bounding box center [362, 195] width 65 height 19
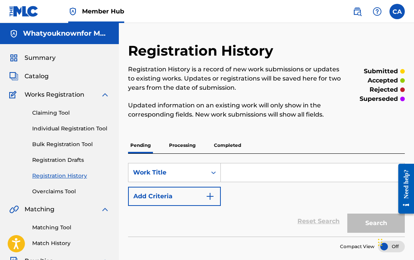
click at [67, 109] on link "Claiming Tool" at bounding box center [70, 113] width 77 height 8
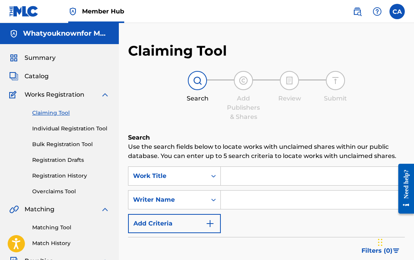
click at [43, 76] on span "Catalog" at bounding box center [37, 76] width 24 height 9
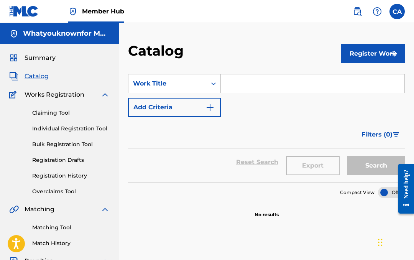
click at [65, 92] on span "Works Registration" at bounding box center [55, 94] width 60 height 9
click at [58, 112] on link "Claiming Tool" at bounding box center [70, 113] width 77 height 8
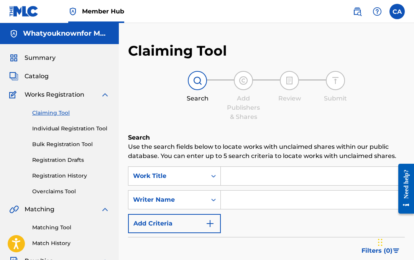
click at [42, 73] on span "Catalog" at bounding box center [37, 76] width 24 height 9
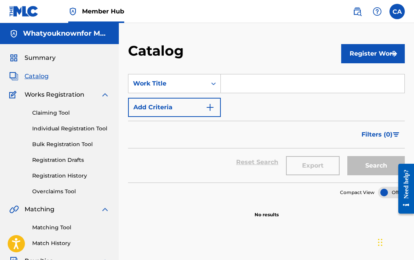
click at [54, 54] on span "Summary" at bounding box center [40, 57] width 31 height 9
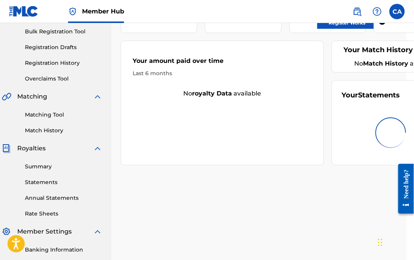
scroll to position [113, 0]
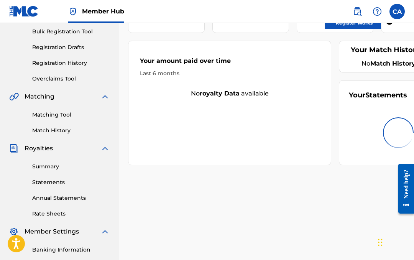
click at [51, 163] on link "Summary" at bounding box center [70, 166] width 77 height 8
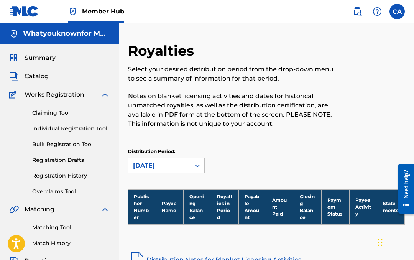
click at [72, 160] on link "Registration Drafts" at bounding box center [70, 160] width 77 height 8
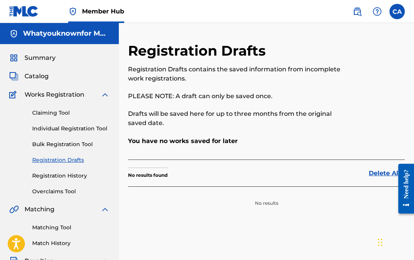
click at [79, 145] on link "Bulk Registration Tool" at bounding box center [70, 144] width 77 height 8
